Goal: Use online tool/utility: Utilize a website feature to perform a specific function

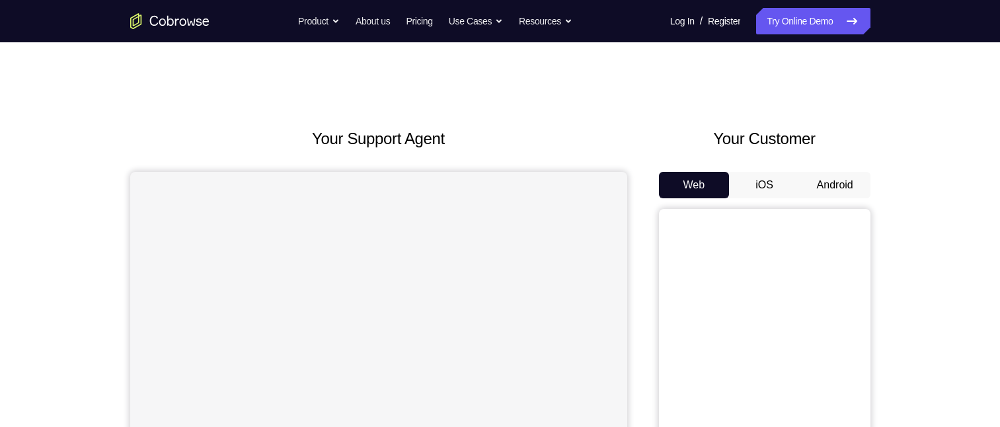
click at [840, 184] on button "Android" at bounding box center [835, 185] width 71 height 26
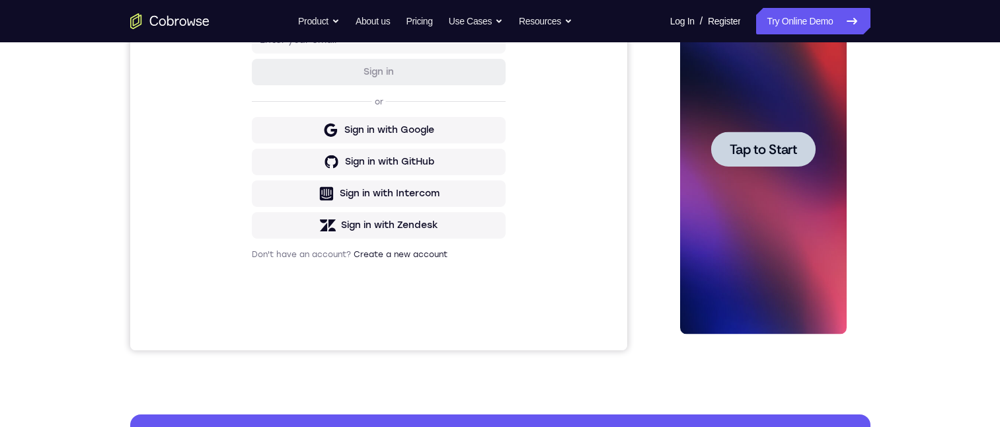
click at [772, 149] on span "Tap to Start" at bounding box center [763, 149] width 67 height 13
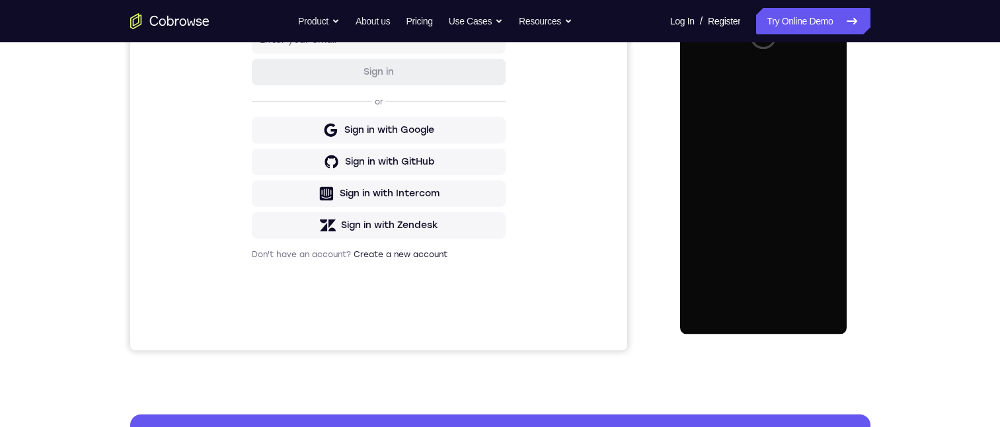
click at [772, 149] on div at bounding box center [763, 149] width 167 height 370
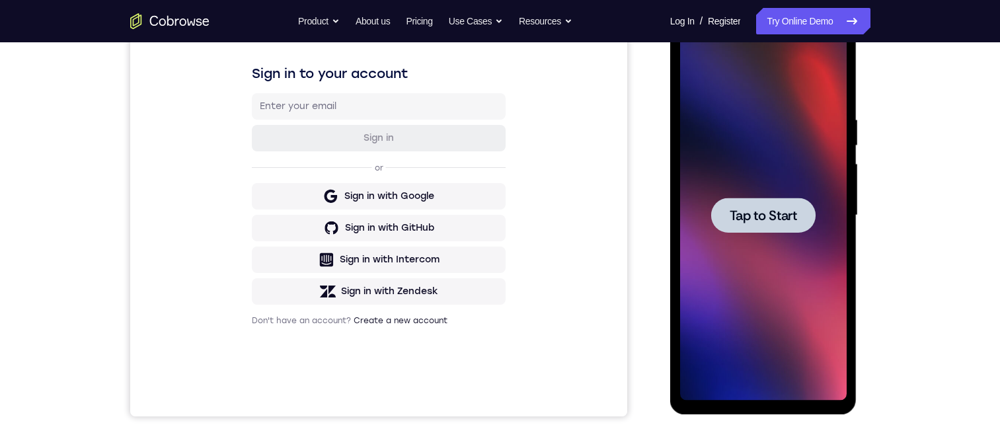
click at [770, 212] on span "Tap to Start" at bounding box center [763, 215] width 67 height 13
click at [767, 209] on span "Tap to Start" at bounding box center [763, 215] width 67 height 13
click at [767, 211] on span "Tap to Start" at bounding box center [763, 215] width 67 height 13
click at [766, 211] on span "Tap to Start" at bounding box center [763, 215] width 67 height 13
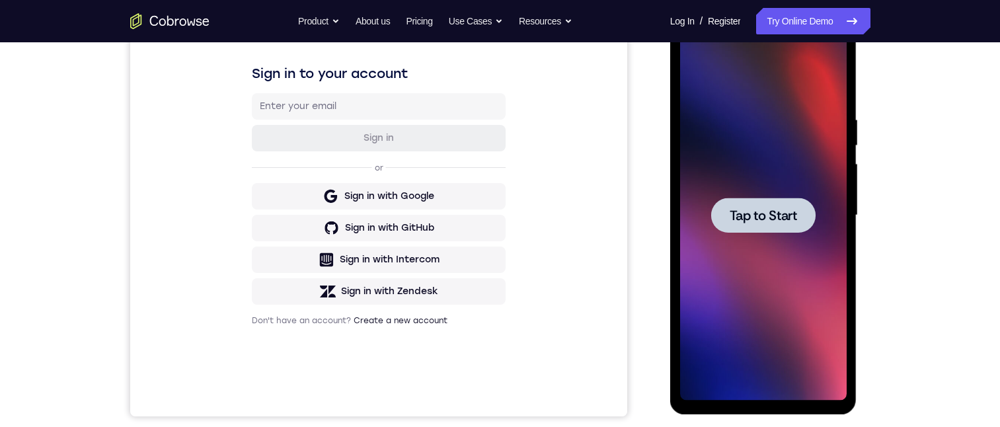
click at [807, 210] on div at bounding box center [764, 215] width 104 height 35
click at [807, 214] on div at bounding box center [764, 215] width 104 height 35
click at [804, 208] on div at bounding box center [764, 215] width 104 height 35
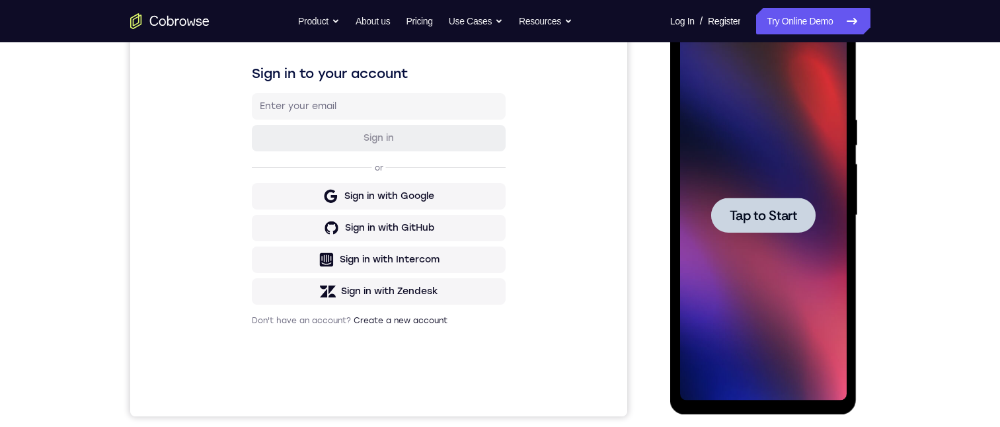
click at [804, 212] on div at bounding box center [764, 215] width 104 height 35
click at [803, 221] on div at bounding box center [764, 215] width 104 height 35
click at [801, 222] on div at bounding box center [764, 215] width 104 height 35
click at [800, 222] on div at bounding box center [764, 215] width 104 height 35
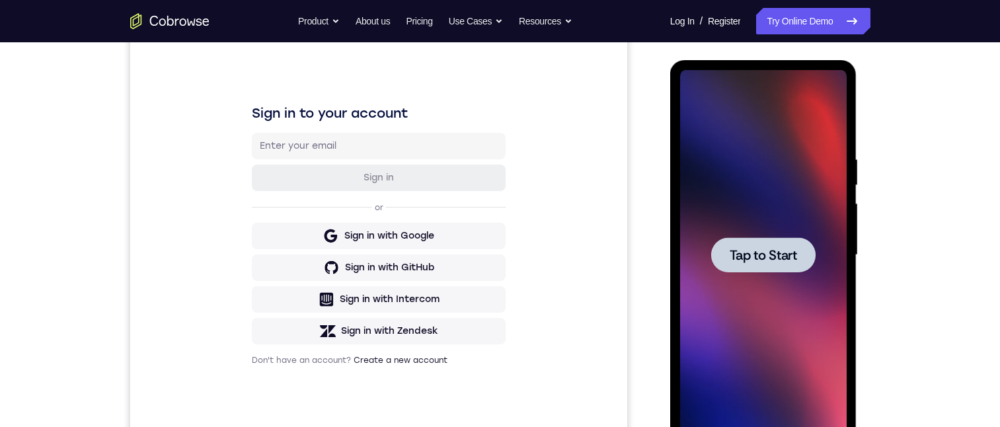
drag, startPoint x: 799, startPoint y: 261, endPoint x: 711, endPoint y: 351, distance: 126.3
click at [799, 261] on div at bounding box center [764, 254] width 104 height 35
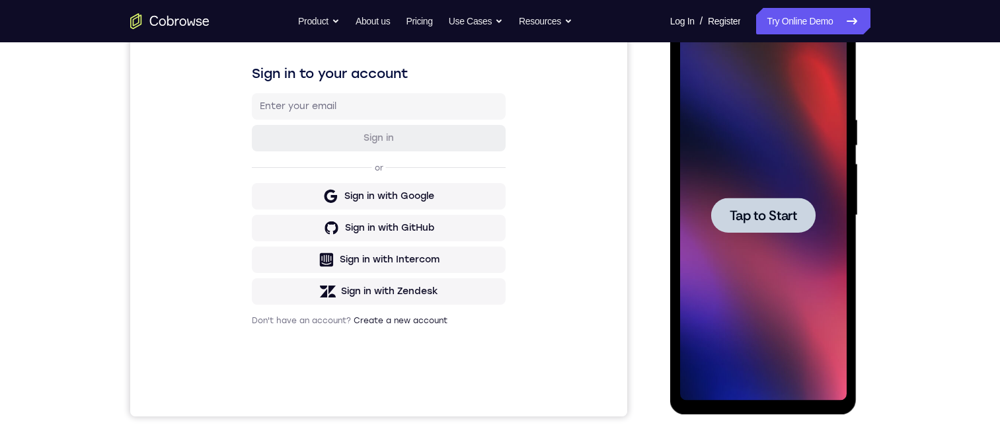
click at [748, 227] on div at bounding box center [764, 215] width 104 height 35
click at [749, 218] on span "Tap to Start" at bounding box center [763, 215] width 67 height 13
click at [750, 215] on span "Tap to Start" at bounding box center [763, 215] width 67 height 13
click at [756, 206] on div at bounding box center [764, 215] width 104 height 35
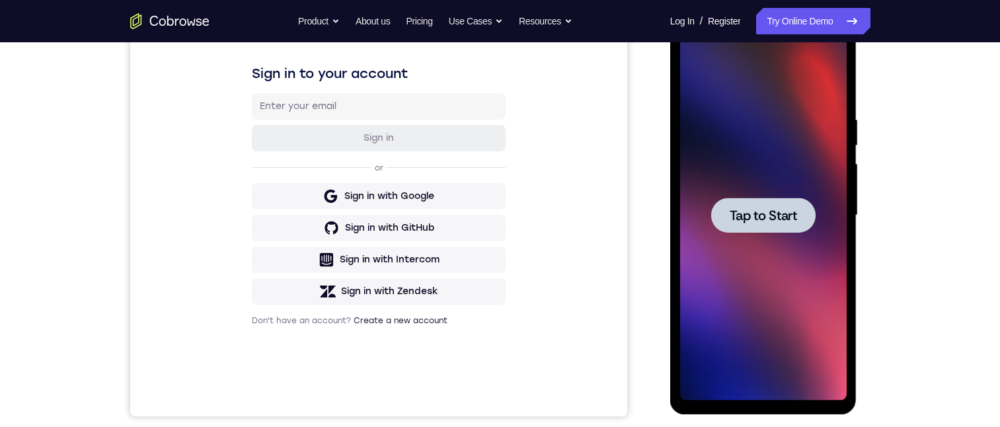
click at [764, 200] on div at bounding box center [764, 215] width 104 height 35
click at [767, 205] on div at bounding box center [764, 215] width 104 height 35
click at [768, 202] on div at bounding box center [764, 215] width 104 height 35
drag, startPoint x: 770, startPoint y: 200, endPoint x: 794, endPoint y: 192, distance: 25.1
click at [781, 220] on button "Tap to Start" at bounding box center [764, 215] width 104 height 35
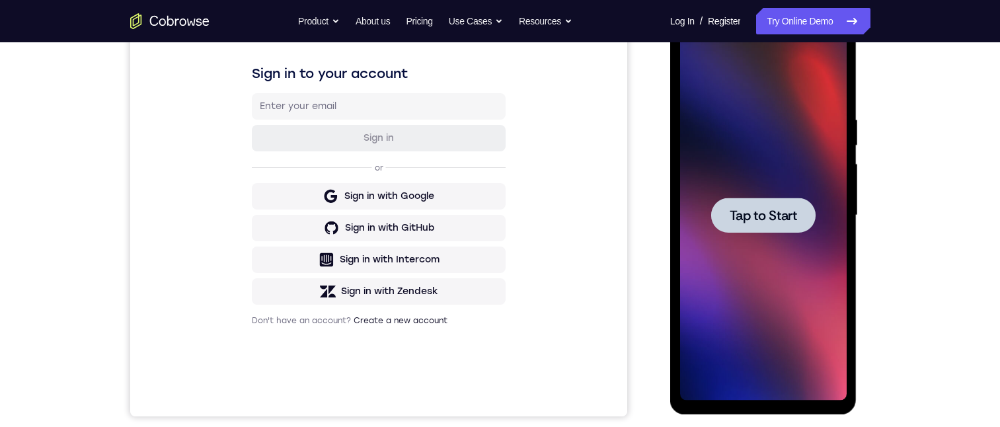
click at [788, 209] on span "Tap to Start" at bounding box center [763, 215] width 67 height 13
drag, startPoint x: 794, startPoint y: 192, endPoint x: 811, endPoint y: 229, distance: 40.5
click at [811, 229] on div "Tap to Start" at bounding box center [763, 215] width 167 height 370
drag, startPoint x: 811, startPoint y: 229, endPoint x: 807, endPoint y: 216, distance: 14.0
click at [807, 216] on div at bounding box center [764, 215] width 104 height 35
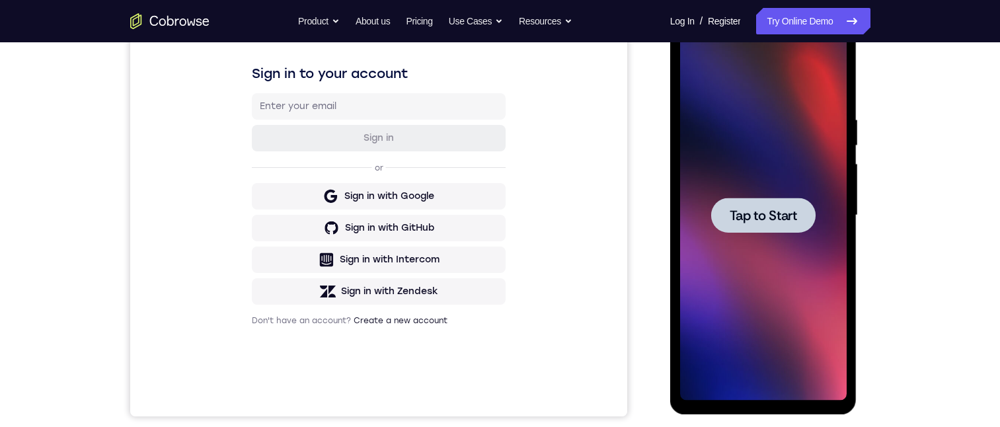
click at [807, 216] on div at bounding box center [764, 215] width 104 height 35
drag, startPoint x: 807, startPoint y: 216, endPoint x: 805, endPoint y: 206, distance: 10.1
click at [807, 203] on div at bounding box center [764, 215] width 104 height 35
click at [807, 206] on div at bounding box center [764, 215] width 104 height 35
click at [796, 210] on span "Tap to Start" at bounding box center [763, 215] width 67 height 13
